Goal: Check status: Check status

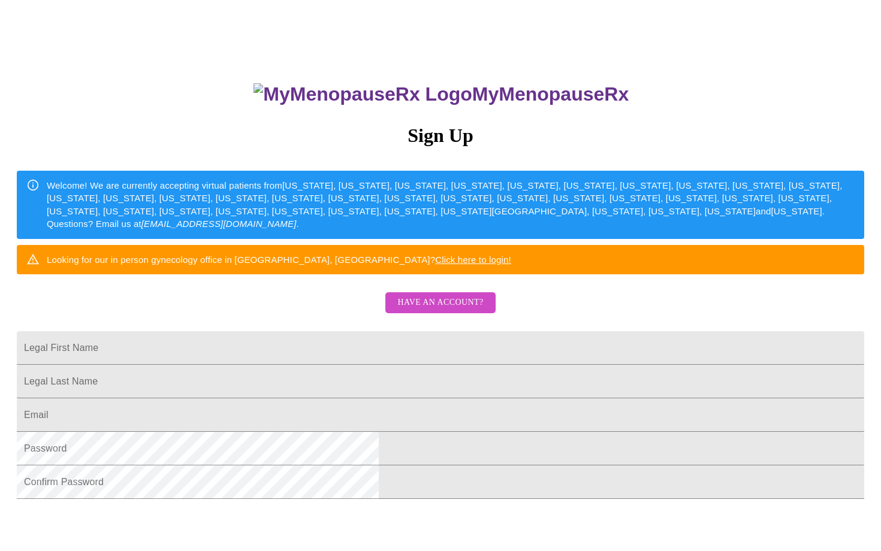
scroll to position [113, 0]
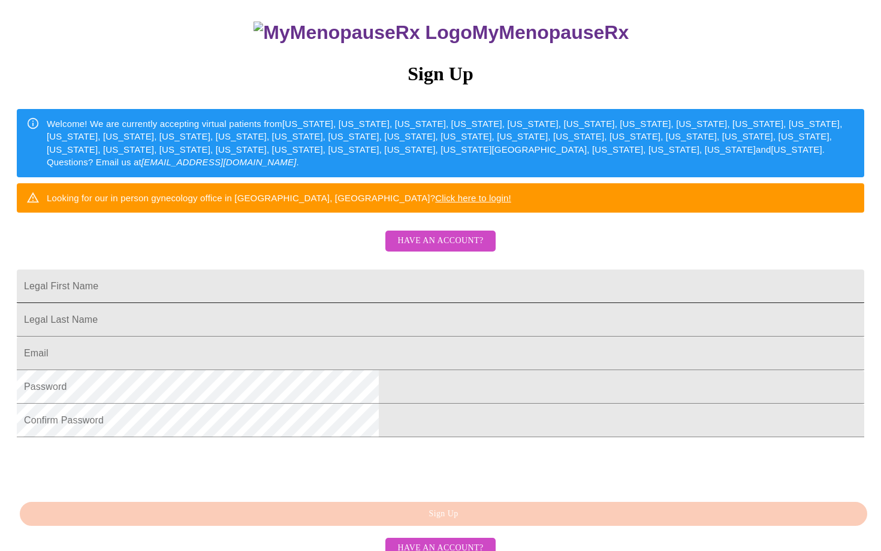
click at [501, 303] on input "Legal First Name" at bounding box center [441, 287] width 848 height 34
click at [461, 249] on span "Have an account?" at bounding box center [440, 241] width 86 height 15
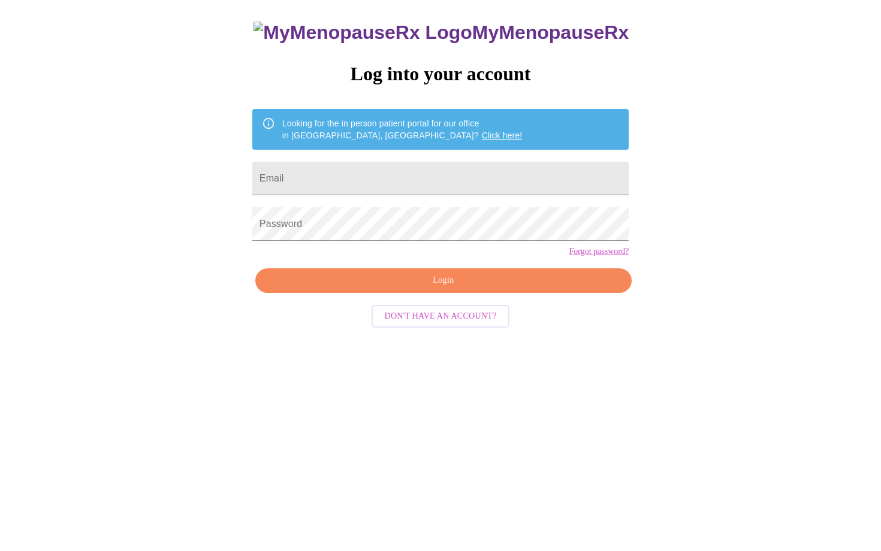
scroll to position [12, 0]
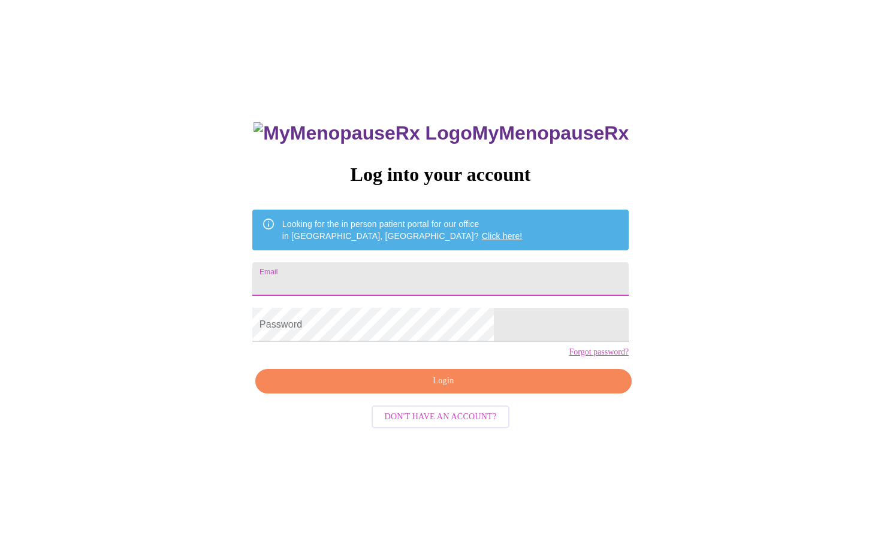
click at [440, 279] on input "Email" at bounding box center [440, 280] width 376 height 34
type input "[EMAIL_ADDRESS][DOMAIN_NAME]"
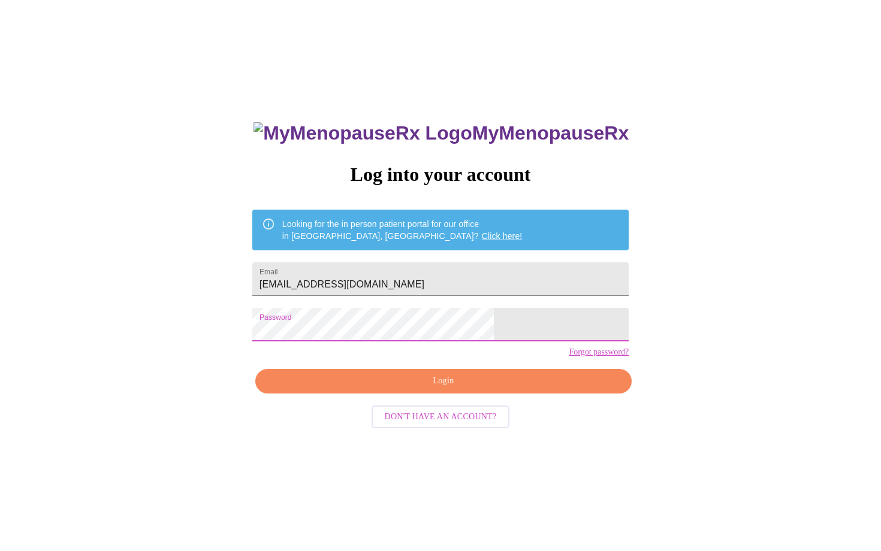
click at [335, 389] on span "Login" at bounding box center [443, 381] width 349 height 15
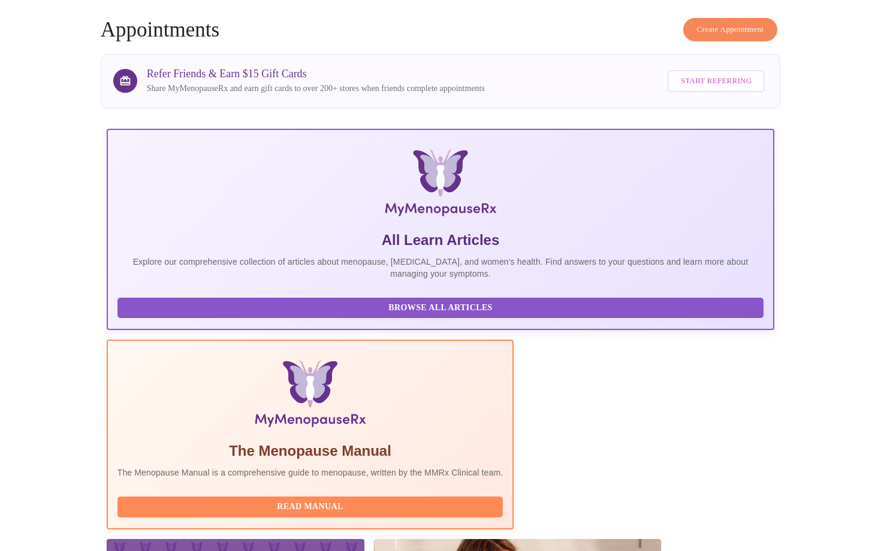
scroll to position [104, 0]
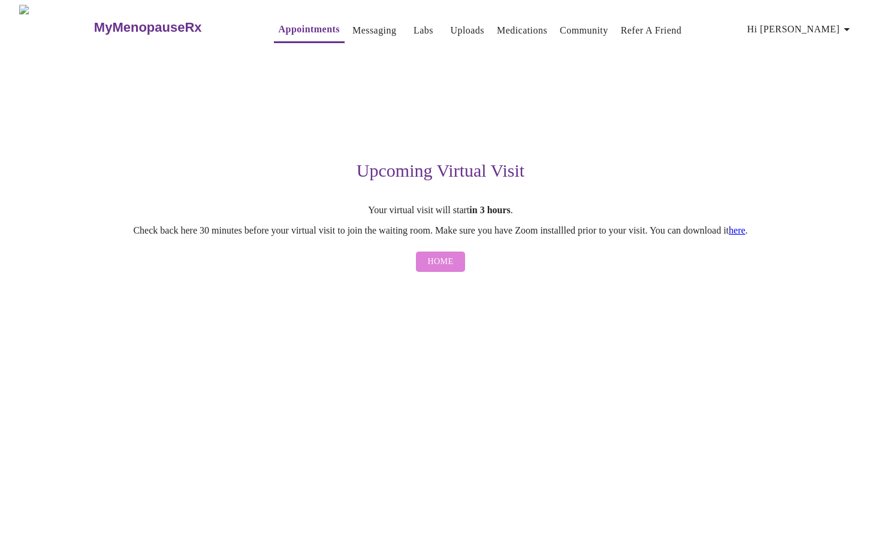
click at [427, 268] on button "Home" at bounding box center [441, 262] width 50 height 21
